Goal: Task Accomplishment & Management: Use online tool/utility

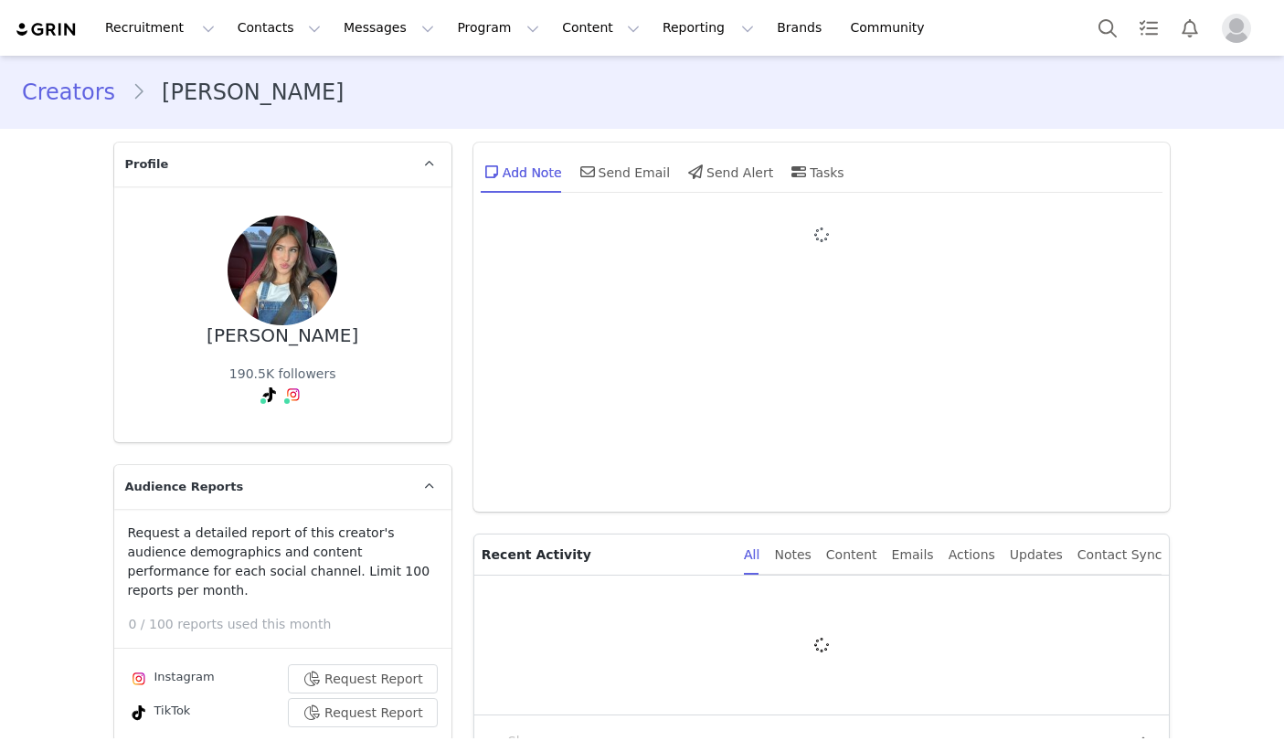
type input "+1 ([GEOGRAPHIC_DATA])"
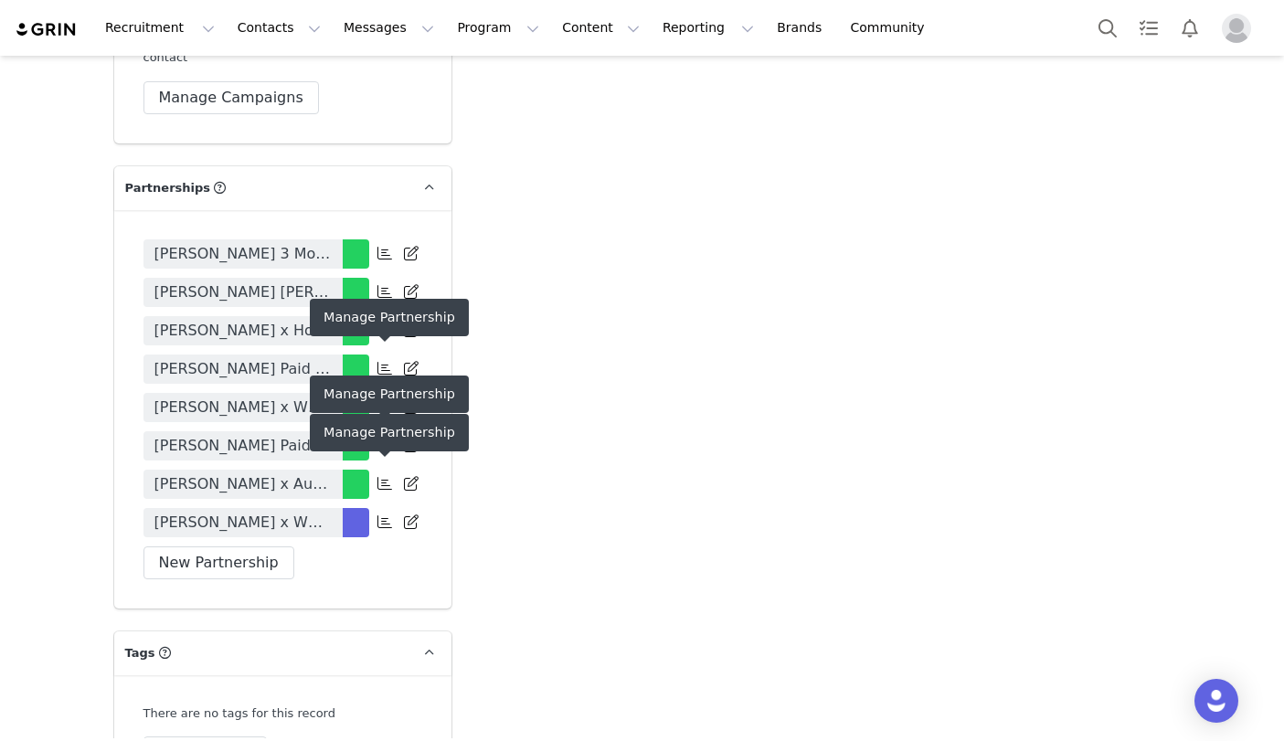
scroll to position [4115, 0]
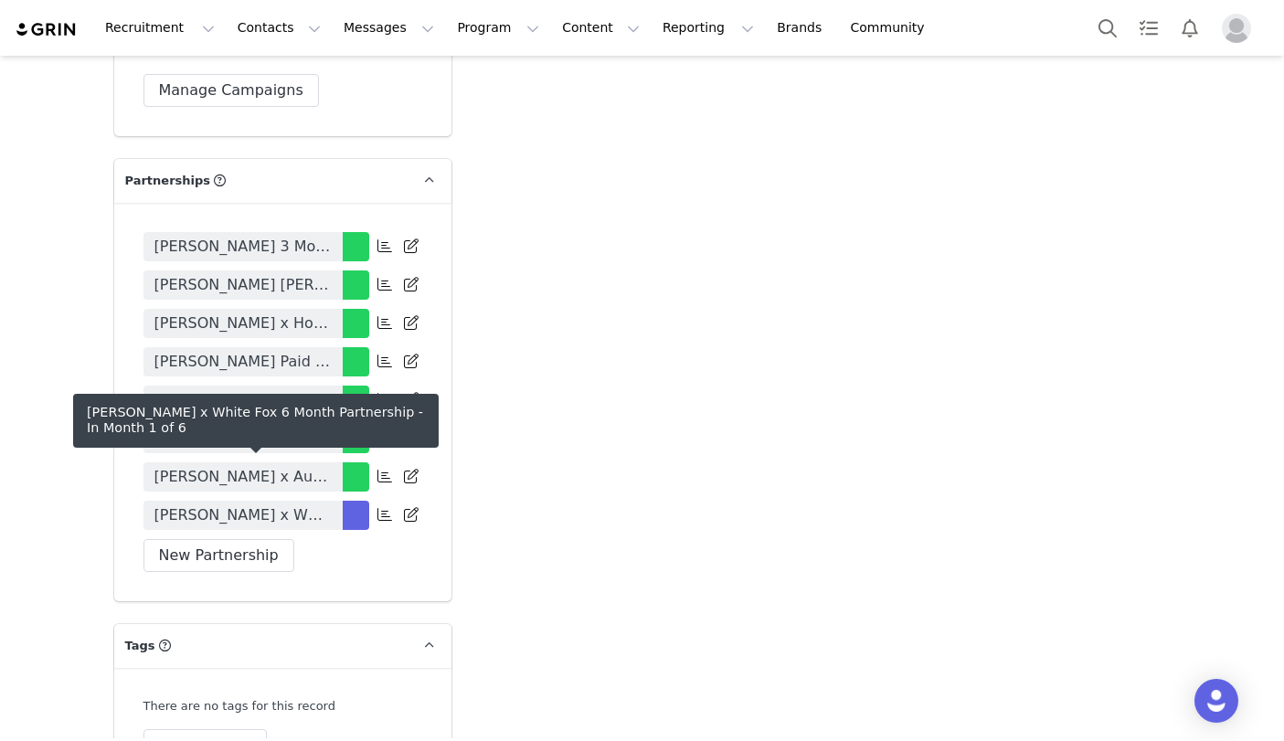
click at [295, 505] on span "[PERSON_NAME] x White Fox 6 Month Partnership" at bounding box center [242, 516] width 177 height 22
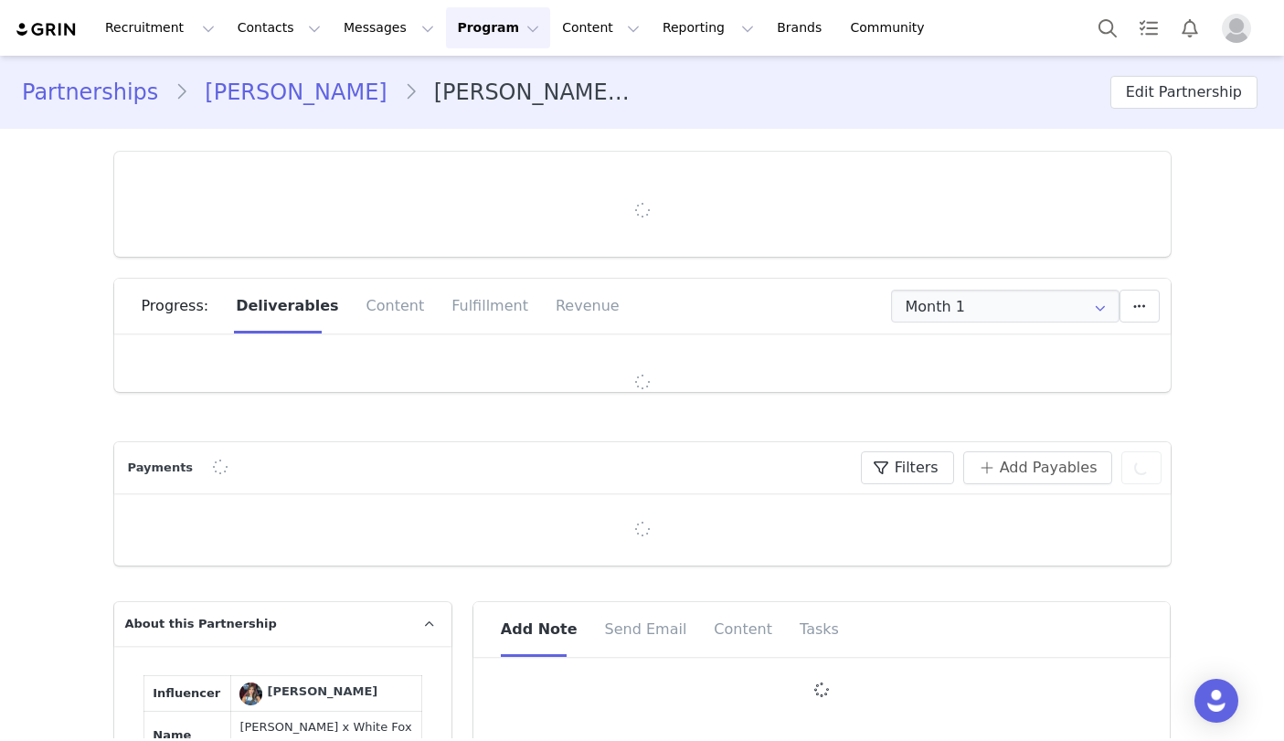
type input "+1 ([GEOGRAPHIC_DATA])"
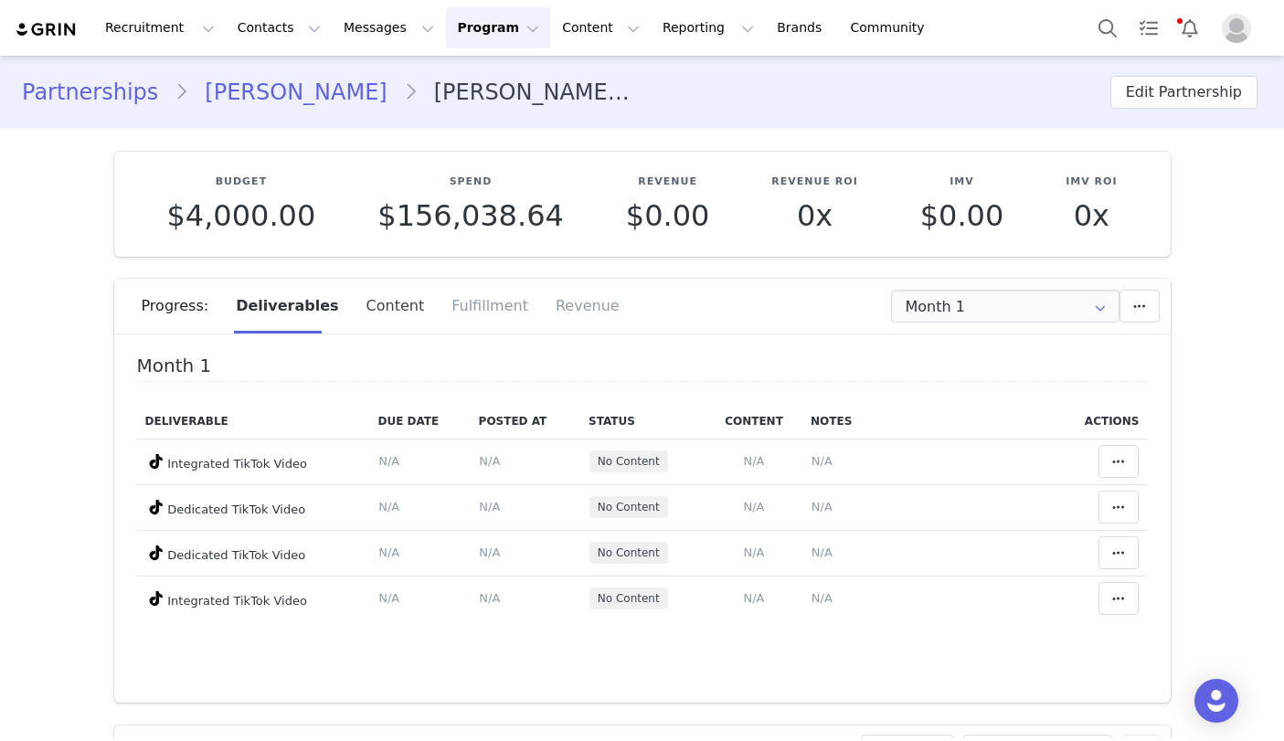
click at [375, 311] on div "Content" at bounding box center [396, 306] width 86 height 55
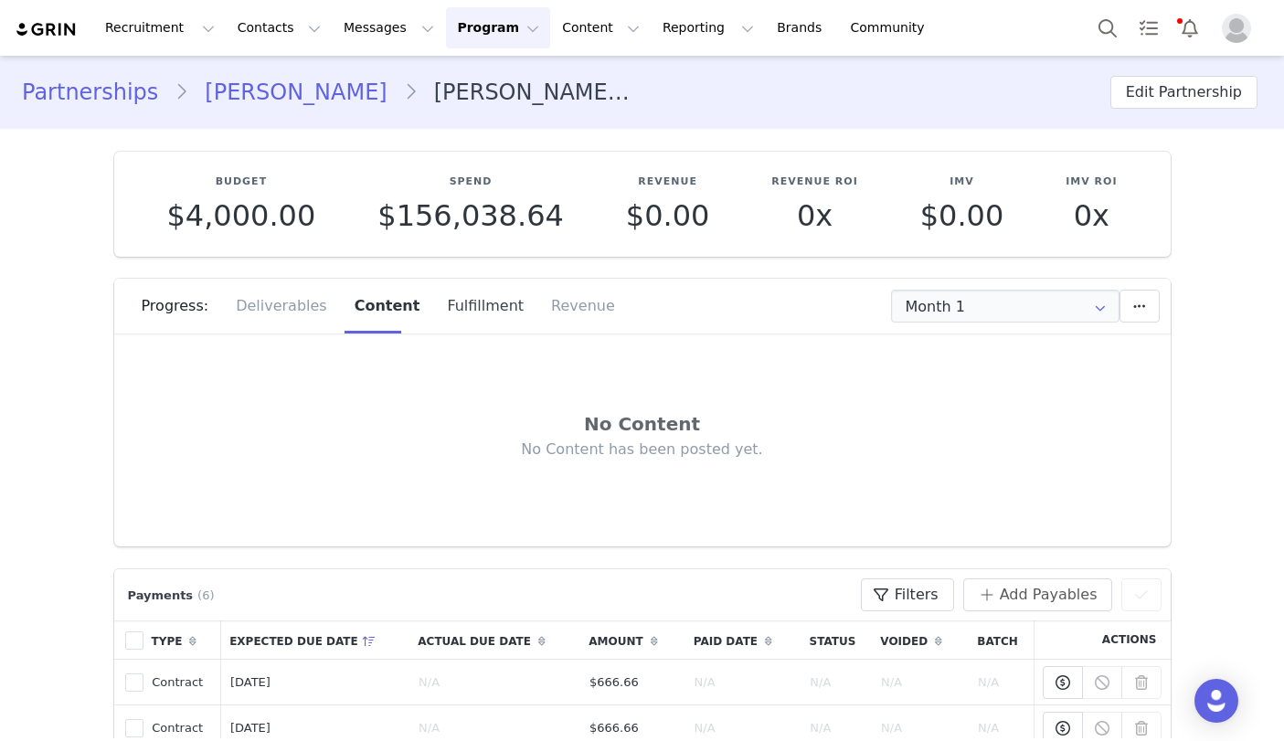
click at [471, 308] on div "Fulfillment" at bounding box center [485, 306] width 104 height 55
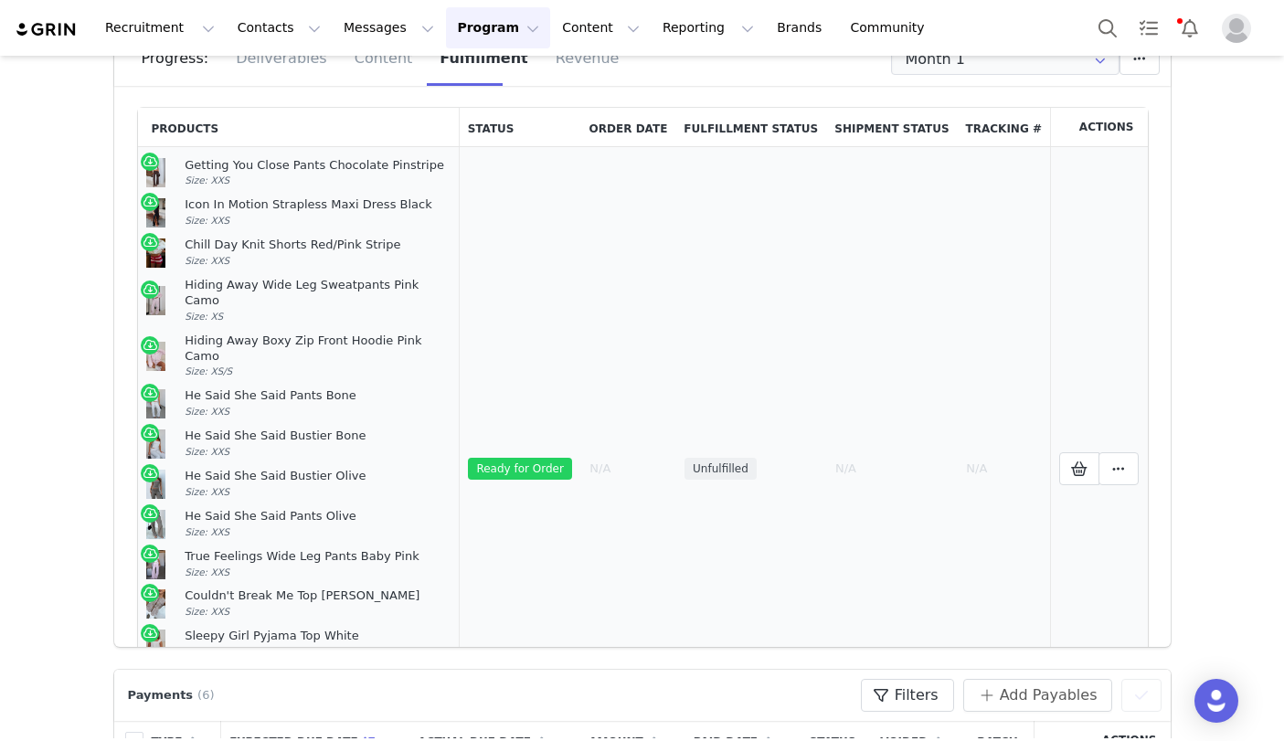
scroll to position [1, 0]
click at [937, 461] on icon at bounding box center [1079, 468] width 16 height 15
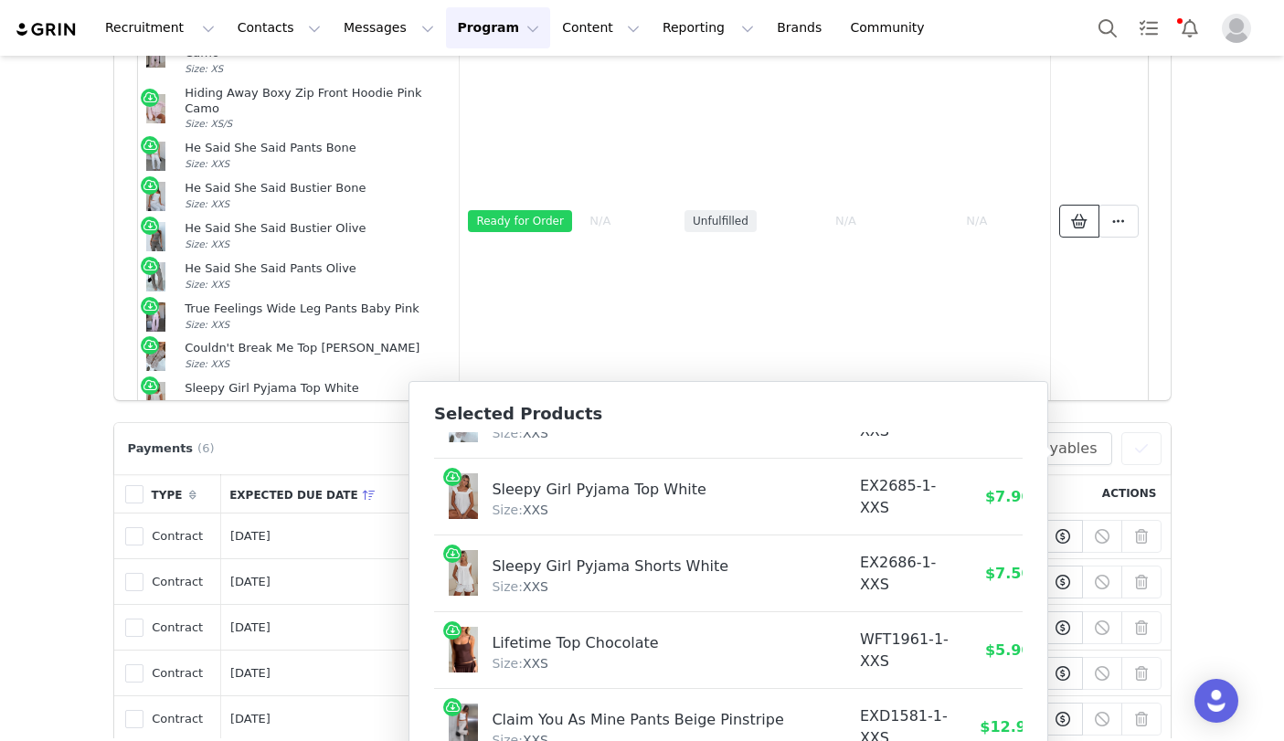
scroll to position [495, 0]
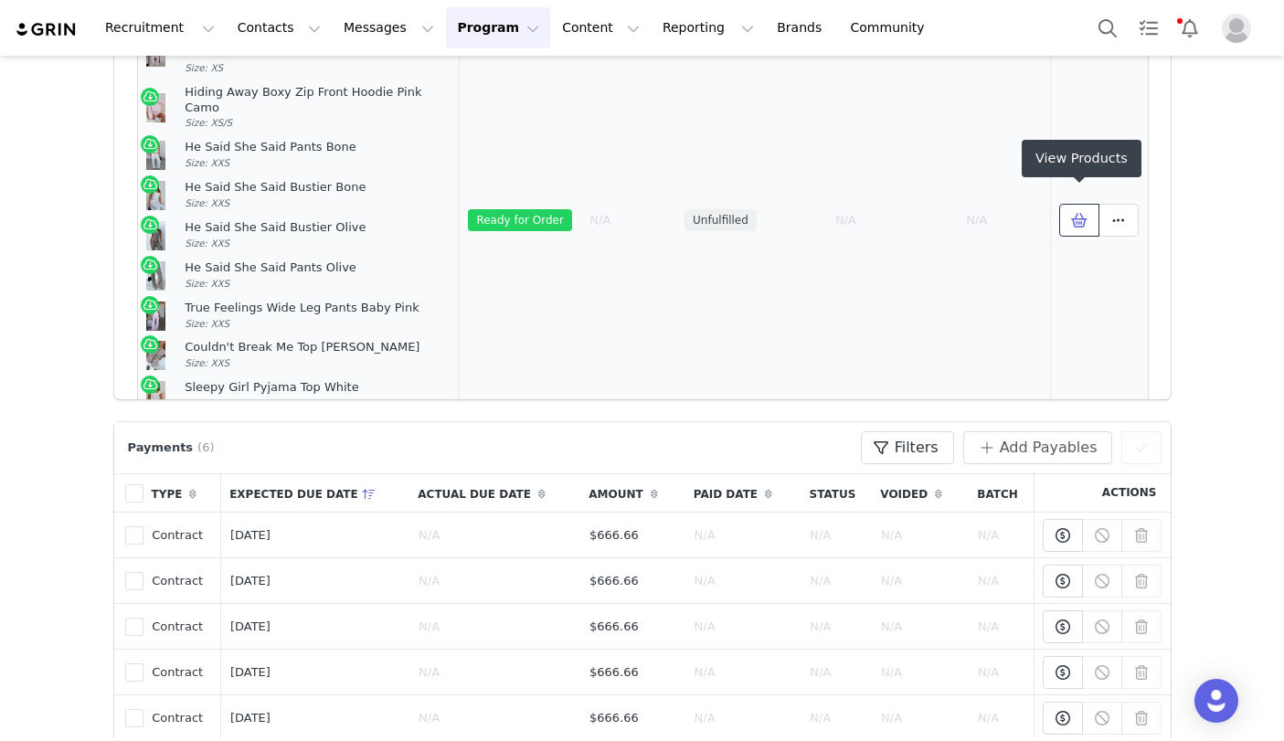
click at [937, 204] on button at bounding box center [1079, 220] width 40 height 33
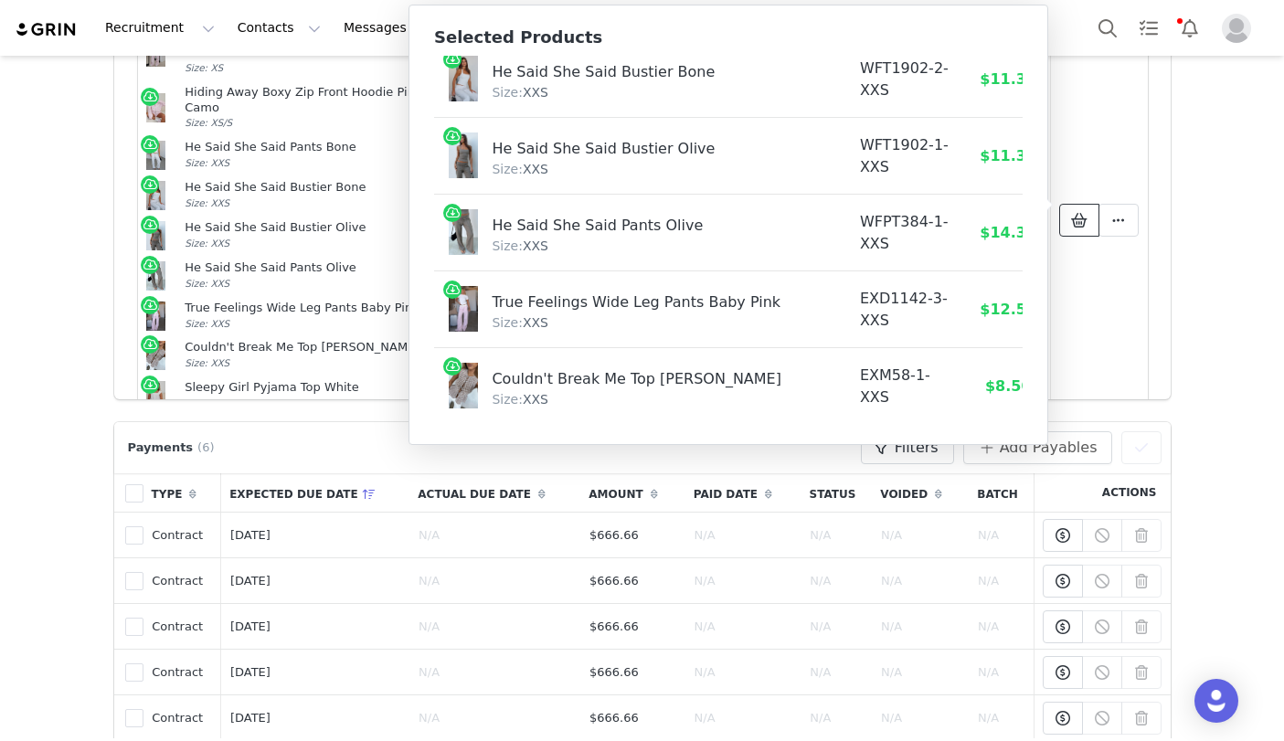
scroll to position [865, 0]
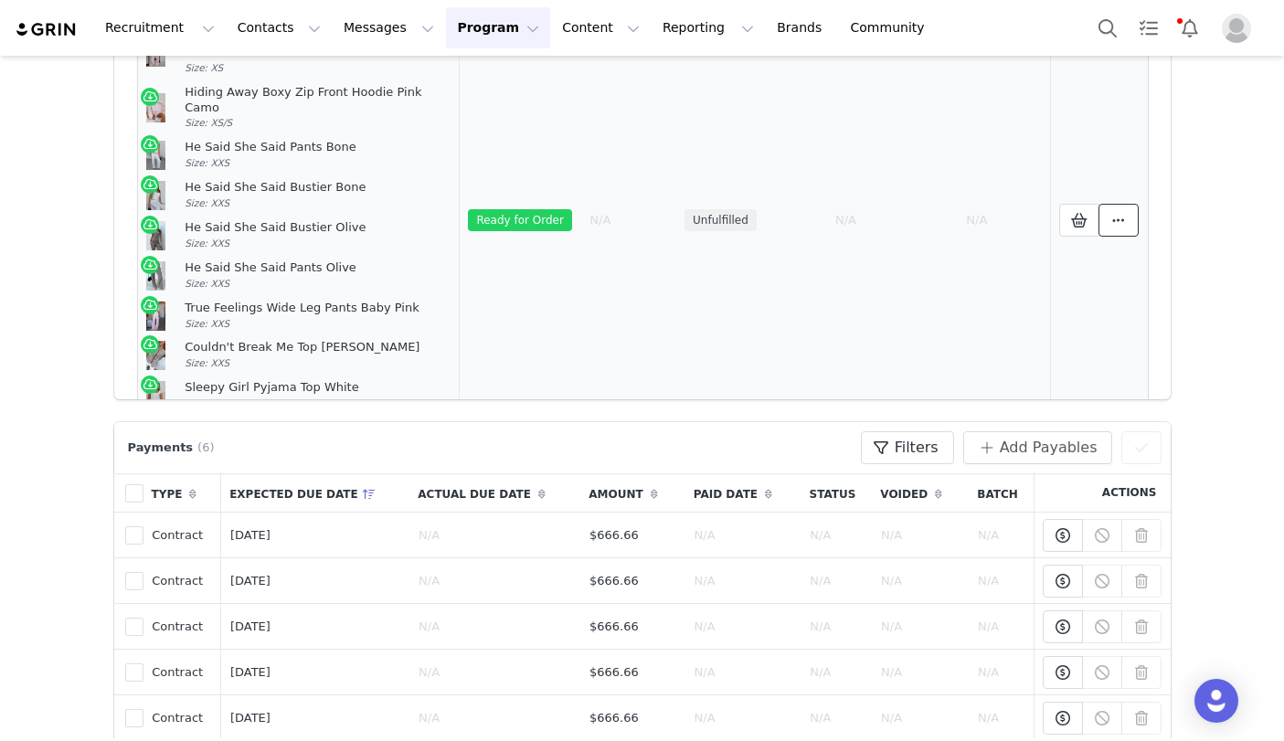
click at [937, 213] on icon at bounding box center [1118, 220] width 13 height 15
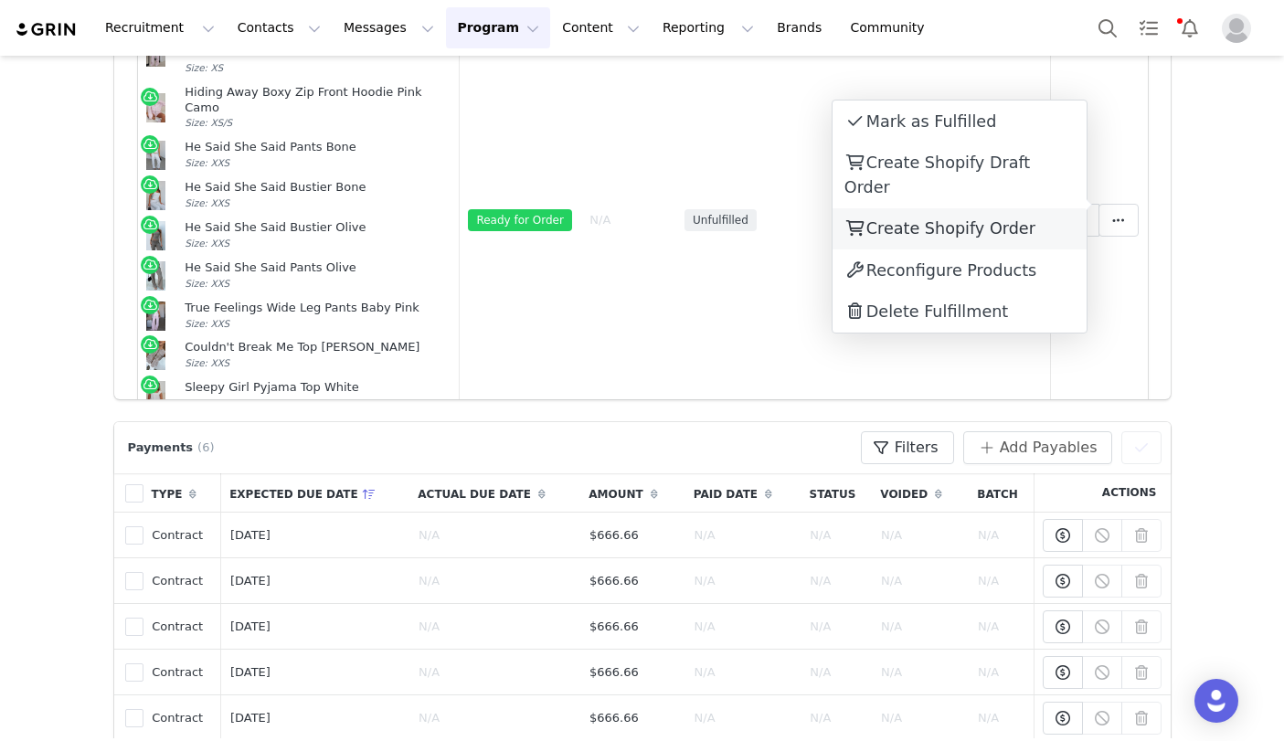
click at [937, 219] on span "Create Shopify Order" at bounding box center [951, 228] width 169 height 18
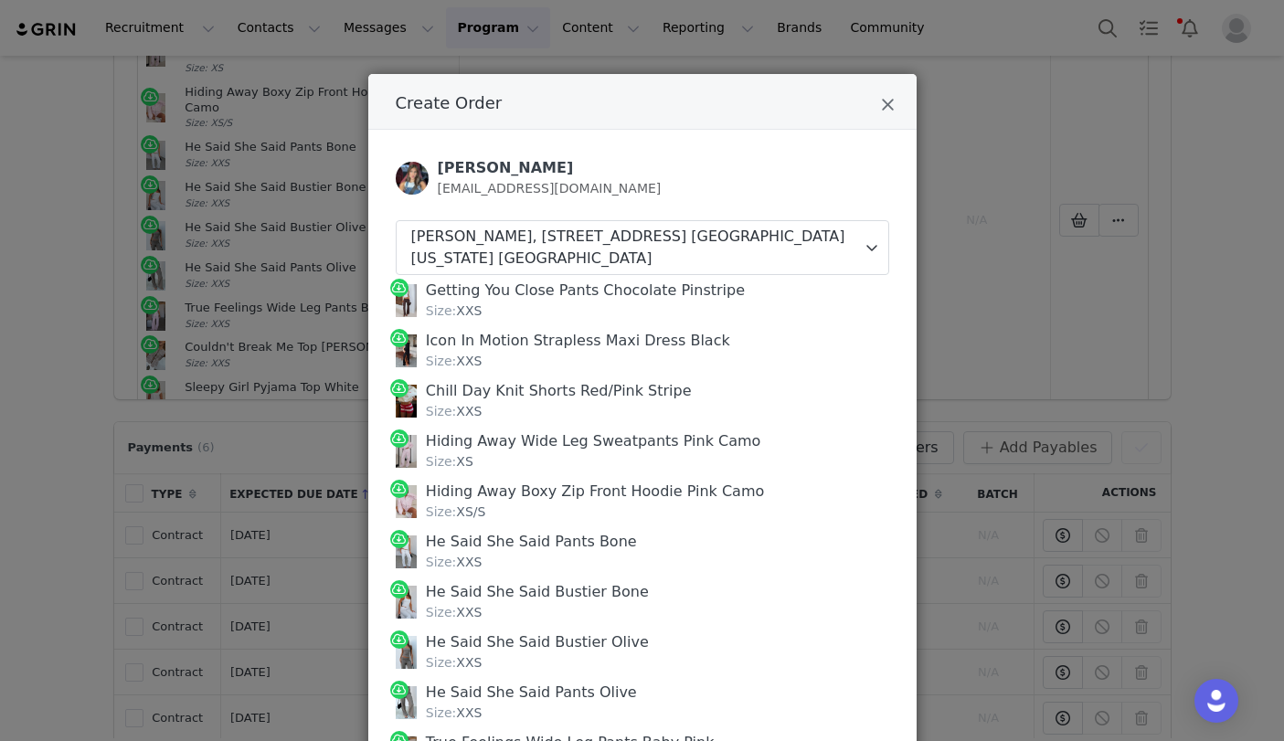
scroll to position [427, 0]
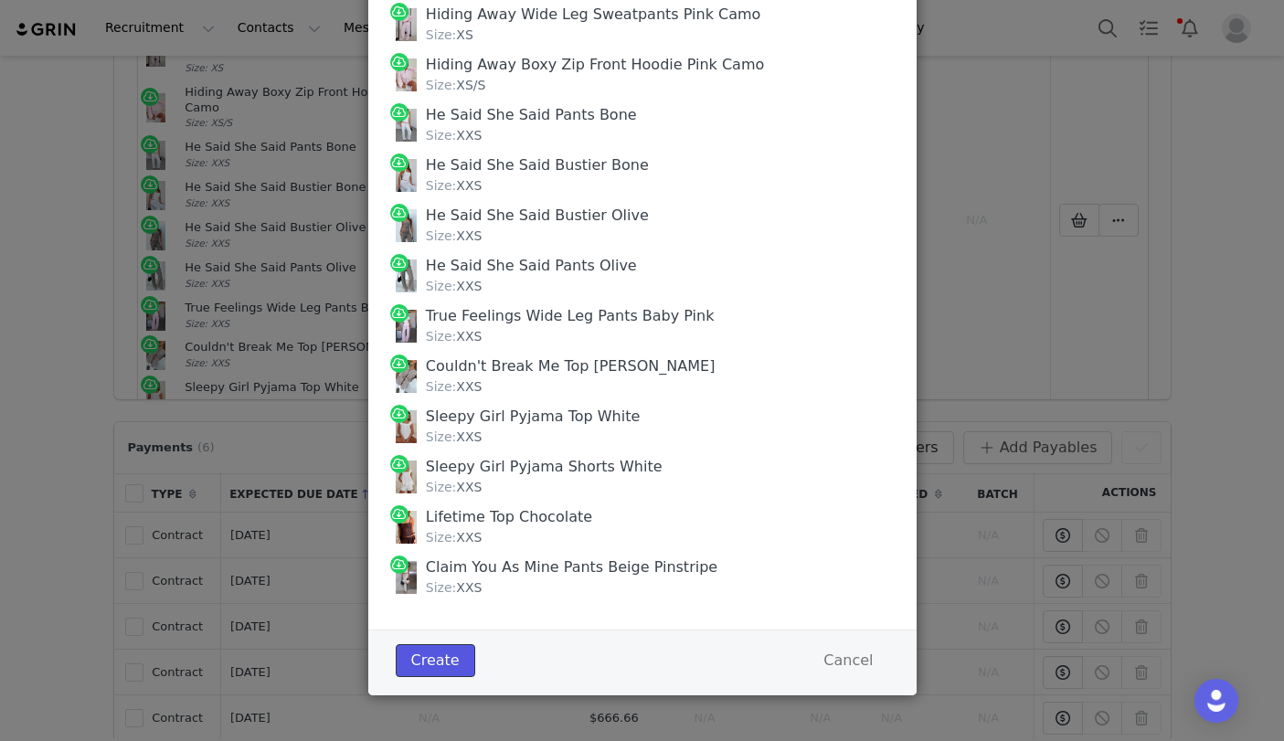
click at [431, 656] on button "Create" at bounding box center [436, 660] width 80 height 33
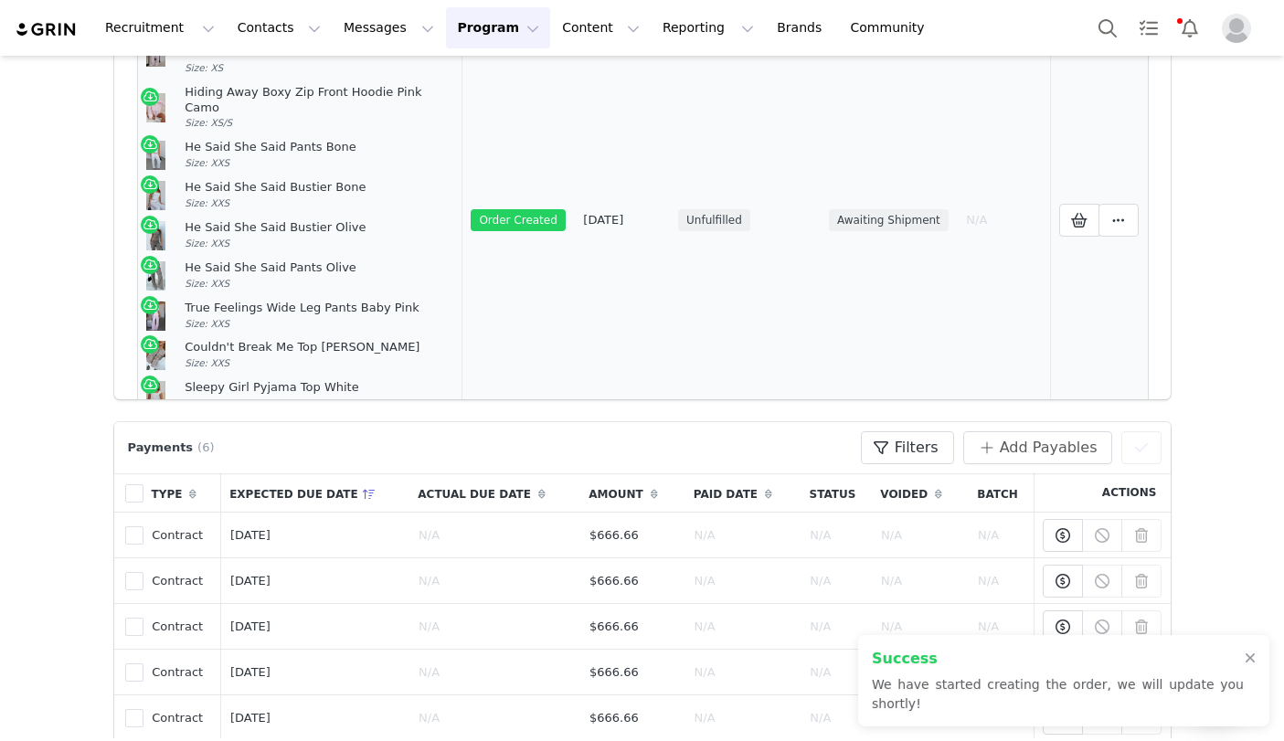
scroll to position [0, 0]
click at [937, 214] on icon at bounding box center [1118, 221] width 13 height 15
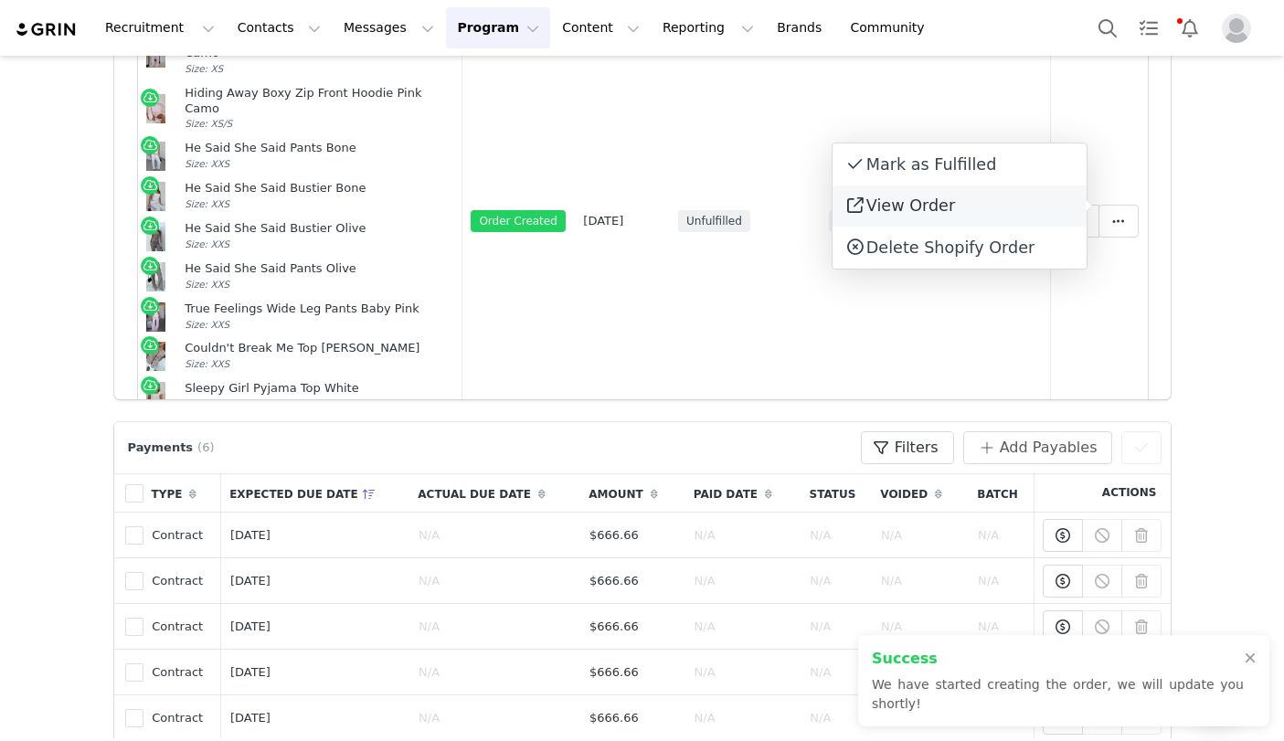
click at [937, 199] on link "View Order" at bounding box center [960, 207] width 254 height 42
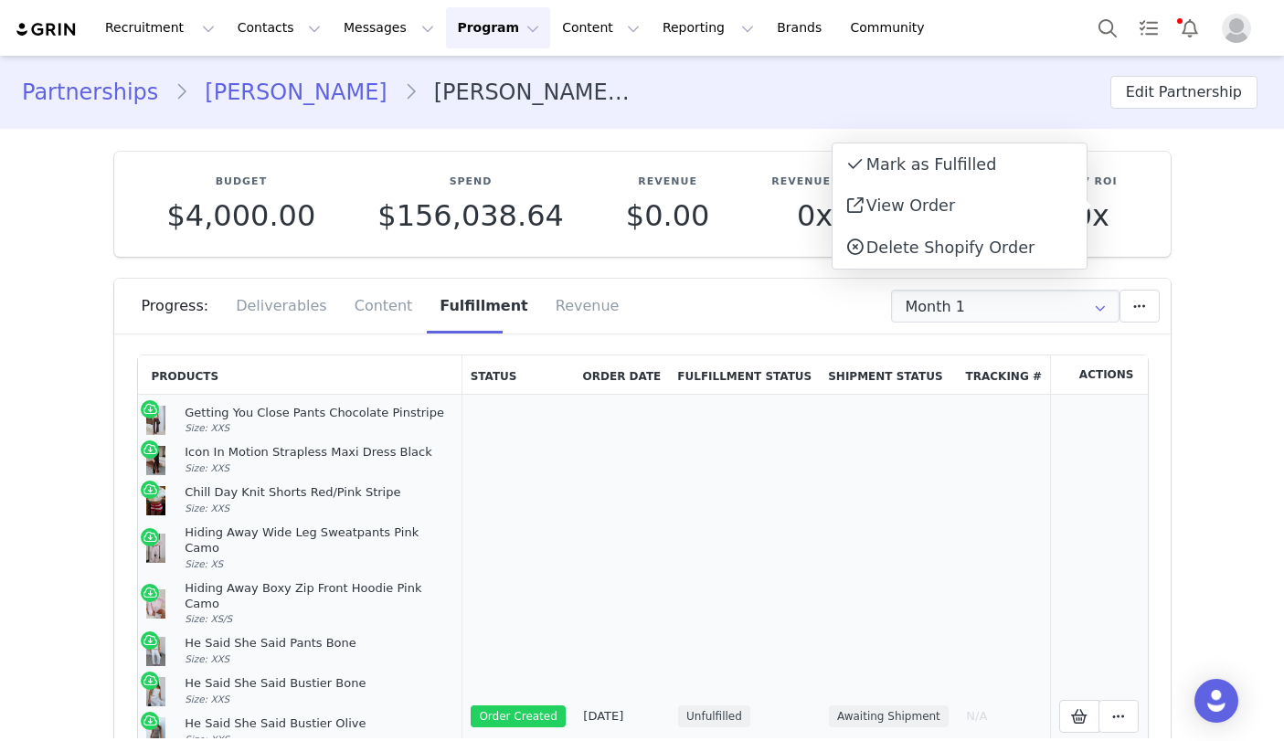
drag, startPoint x: 238, startPoint y: 471, endPoint x: 182, endPoint y: 409, distance: 82.8
click at [182, 409] on td "Getting You Close Pants Chocolate Pinstripe Size: XXS Icon In Motion Strapless …" at bounding box center [300, 717] width 324 height 644
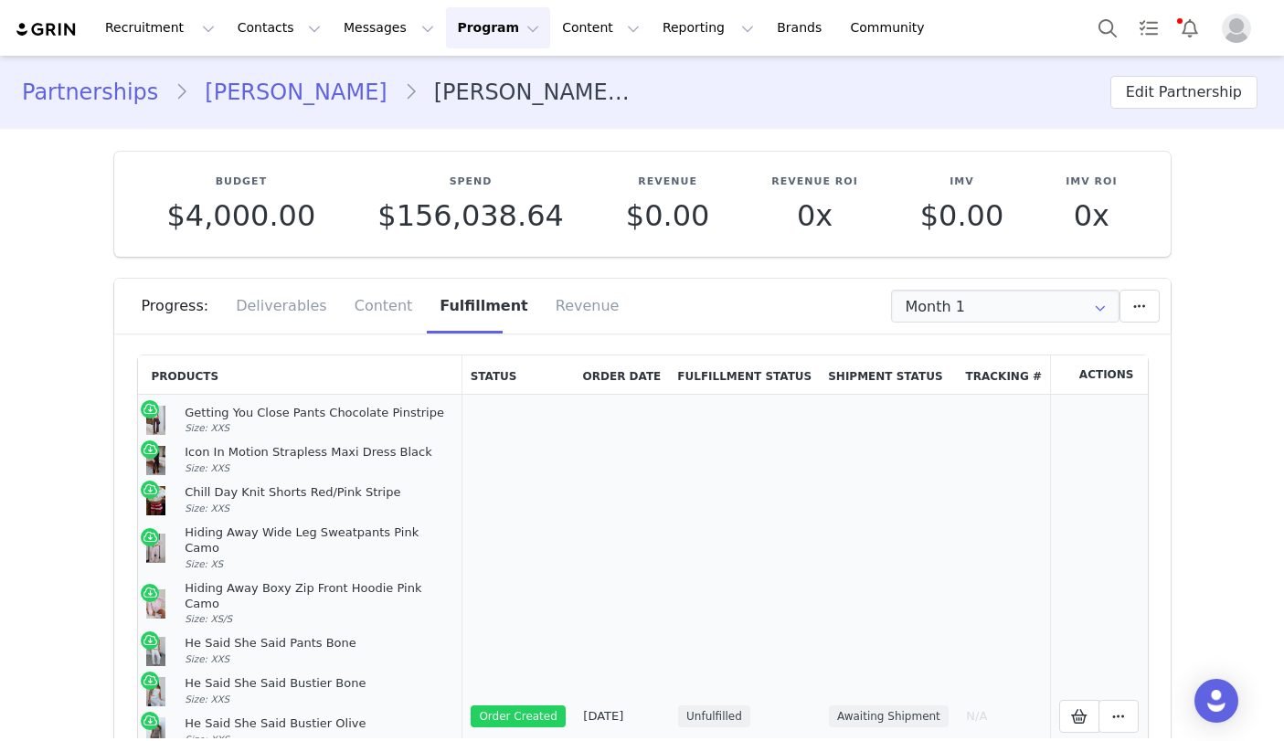
copy td "Getting You Close Pants Chocolate Pinstripe Size: XXS Icon In Motion Strapless …"
